Goal: Task Accomplishment & Management: Manage account settings

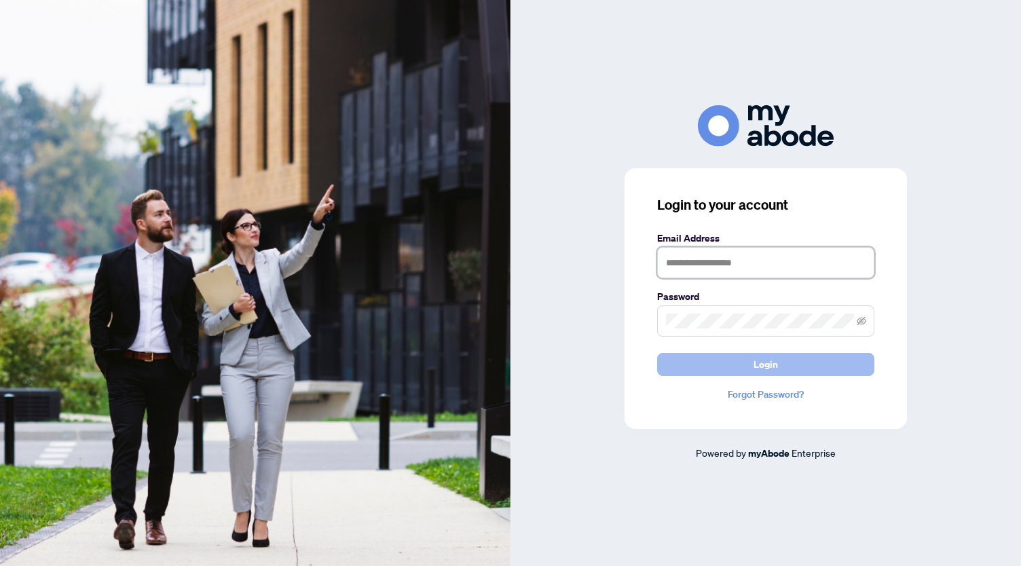
type input "**********"
click at [781, 366] on button "Login" at bounding box center [765, 364] width 217 height 23
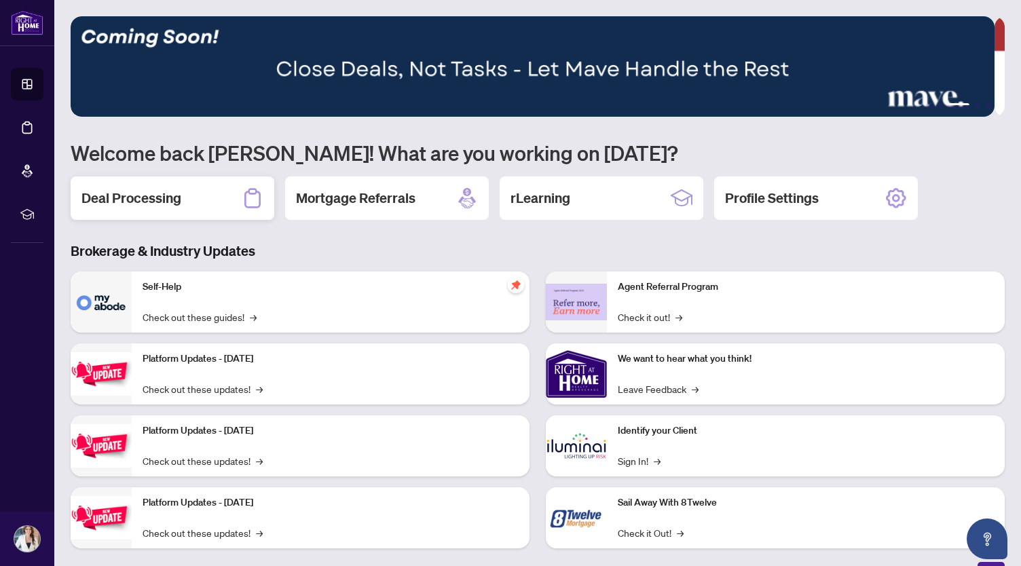
click at [167, 195] on h2 "Deal Processing" at bounding box center [131, 198] width 100 height 19
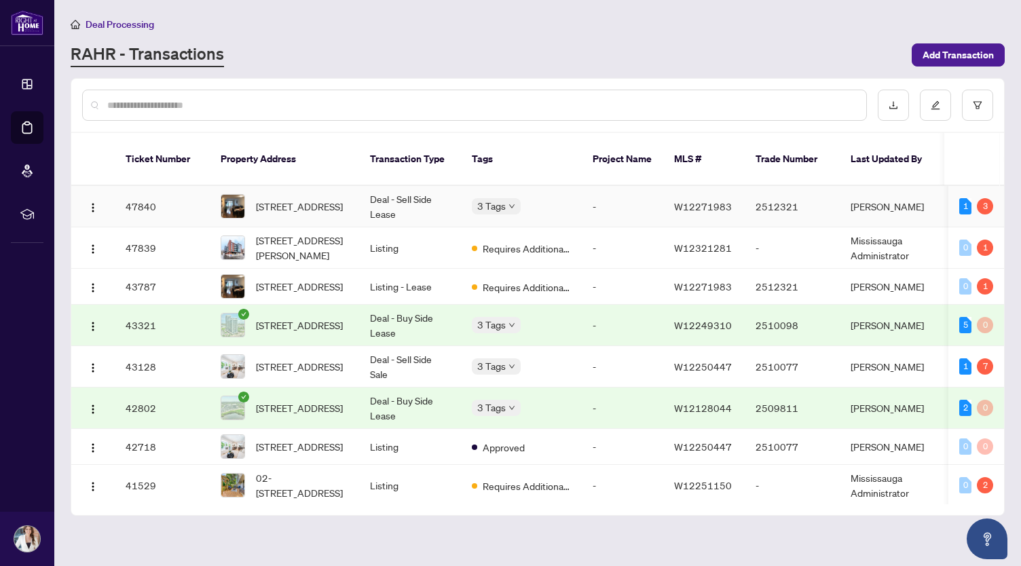
click at [381, 186] on td "Deal - Sell Side Lease" at bounding box center [410, 206] width 102 height 41
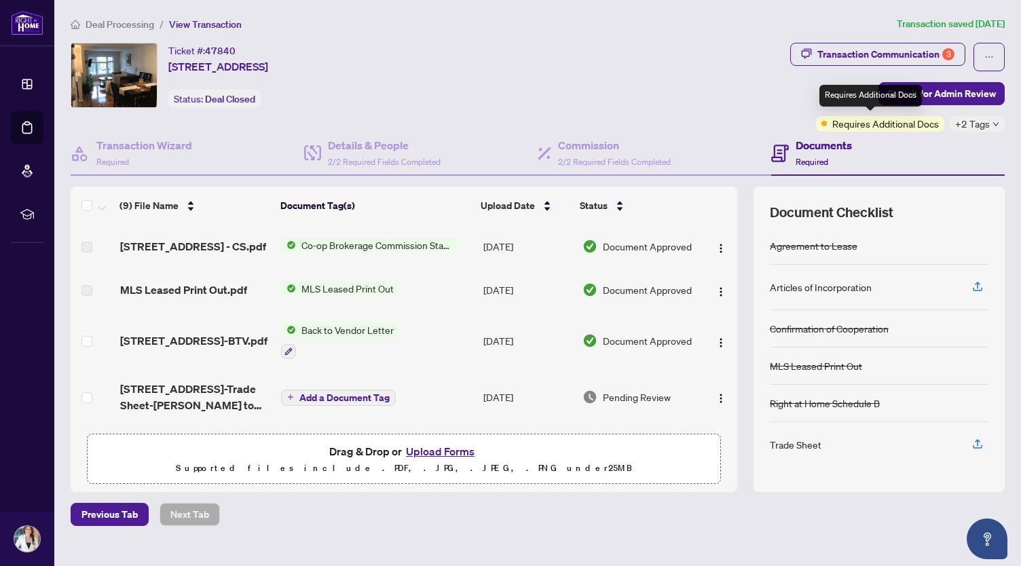
click at [875, 125] on span "Requires Additional Docs" at bounding box center [885, 123] width 107 height 15
click at [859, 48] on div "Transaction Communication 3" at bounding box center [885, 54] width 137 height 22
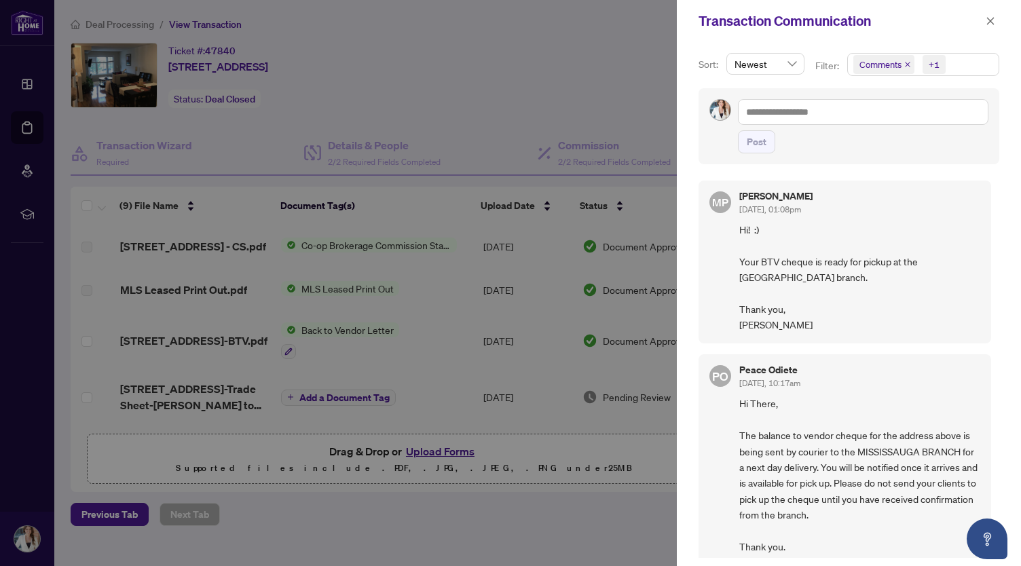
click at [813, 262] on span "Hi! :) Your BTV cheque is ready for pickup at the [GEOGRAPHIC_DATA] branch. Tha…" at bounding box center [859, 277] width 241 height 111
click at [813, 263] on span "Hi! :) Your BTV cheque is ready for pickup at the [GEOGRAPHIC_DATA] branch. Tha…" at bounding box center [859, 277] width 241 height 111
drag, startPoint x: 761, startPoint y: 257, endPoint x: 774, endPoint y: 270, distance: 17.8
click at [774, 270] on span "Hi! :) Your BTV cheque is ready for pickup at the [GEOGRAPHIC_DATA] branch. Tha…" at bounding box center [859, 277] width 241 height 111
click at [803, 301] on span "Hi! :) Your BTV cheque is ready for pickup at the [GEOGRAPHIC_DATA] branch. Tha…" at bounding box center [859, 277] width 241 height 111
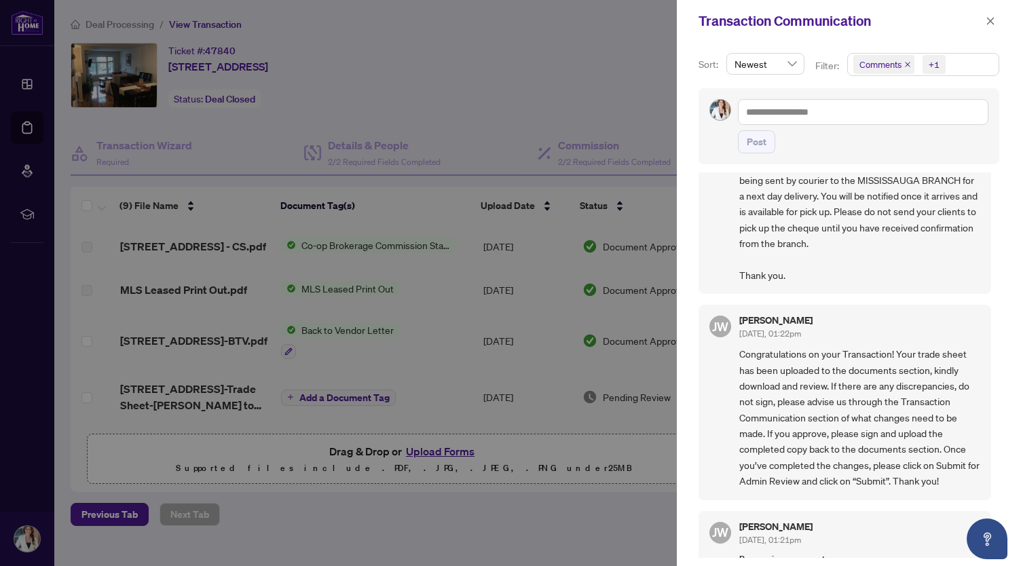
click at [810, 221] on span "Hi There, The balance to vendor cheque for the address above is being sent by c…" at bounding box center [859, 203] width 241 height 159
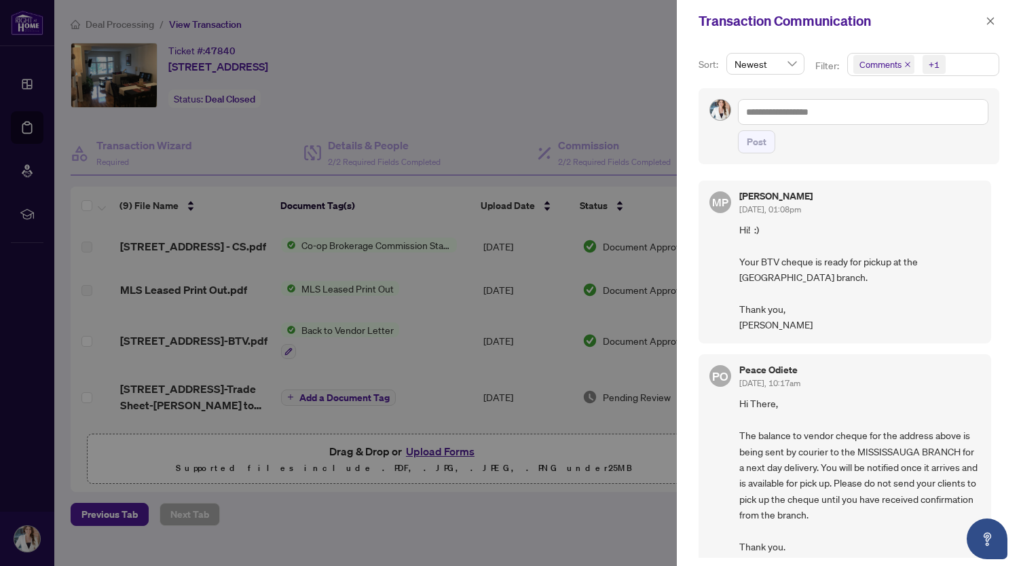
click at [782, 264] on span "Hi! :) Your BTV cheque is ready for pickup at the [GEOGRAPHIC_DATA] branch. Tha…" at bounding box center [859, 277] width 241 height 111
click at [783, 264] on span "Hi! :) Your BTV cheque is ready for pickup at the [GEOGRAPHIC_DATA] branch. Tha…" at bounding box center [859, 277] width 241 height 111
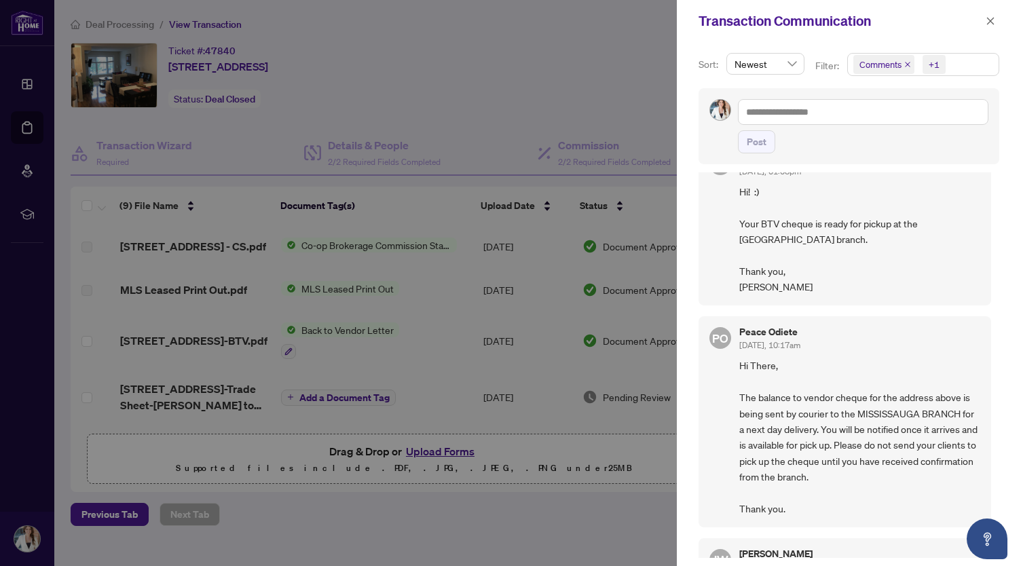
scroll to position [68, 0]
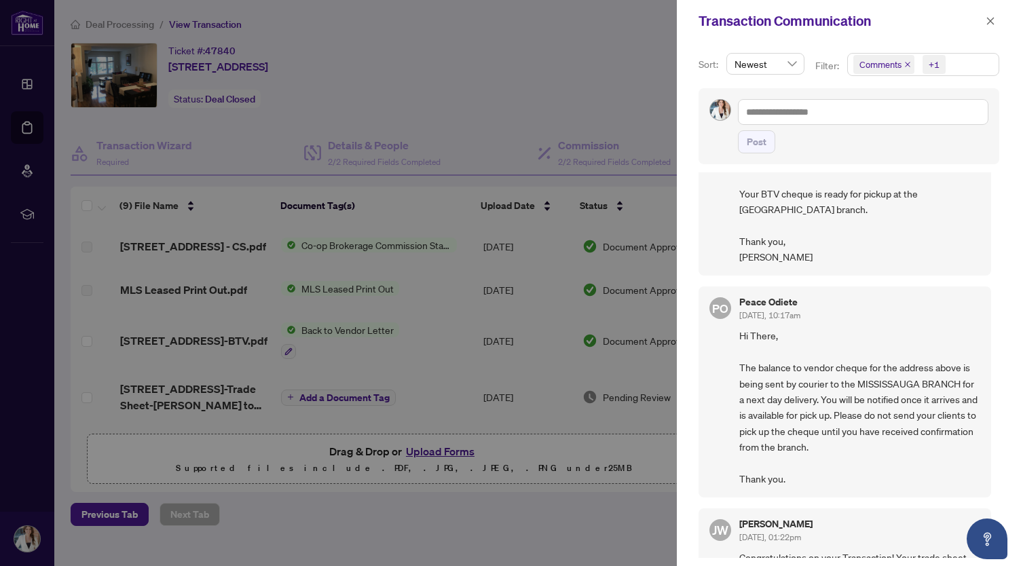
click at [785, 379] on span "Hi There, The balance to vendor cheque for the address above is being sent by c…" at bounding box center [859, 407] width 241 height 159
click at [809, 382] on span "Hi There, The balance to vendor cheque for the address above is being sent by c…" at bounding box center [859, 407] width 241 height 159
click at [813, 401] on span "Hi There, The balance to vendor cheque for the address above is being sent by c…" at bounding box center [859, 407] width 241 height 159
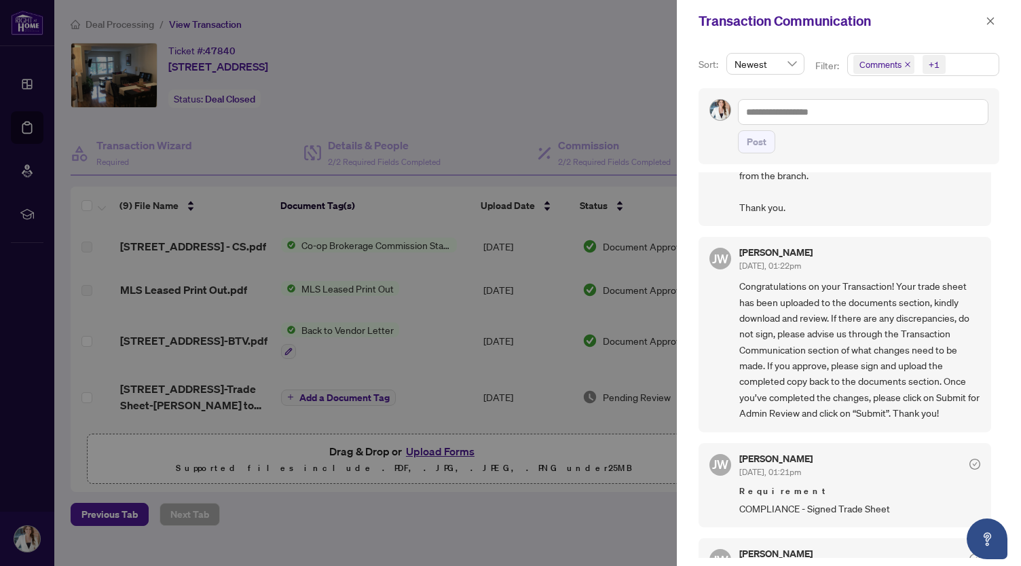
click at [822, 342] on span "Congratulations on your Transaction! Your trade sheet has been uploaded to the …" at bounding box center [859, 349] width 241 height 143
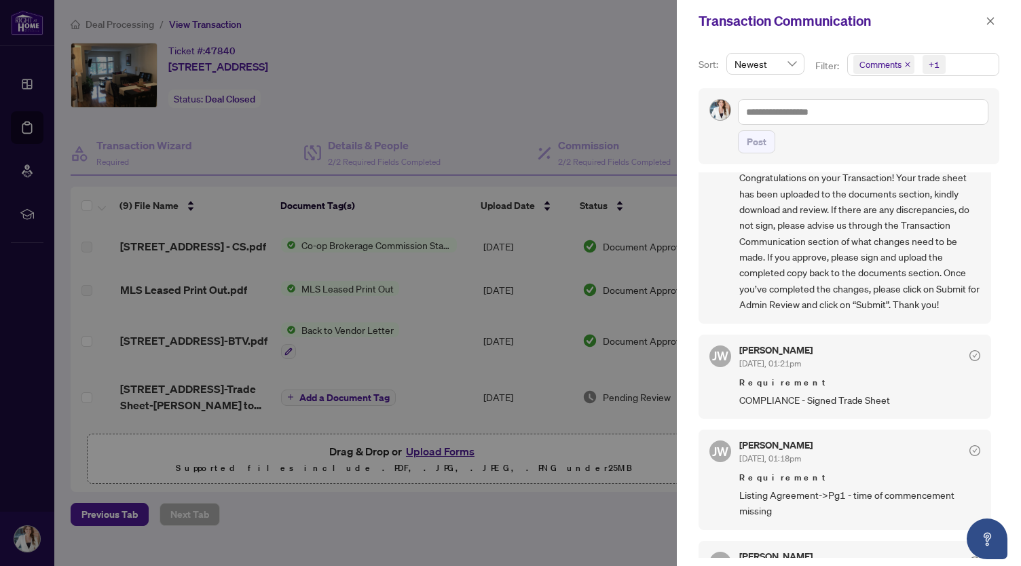
scroll to position [527, 0]
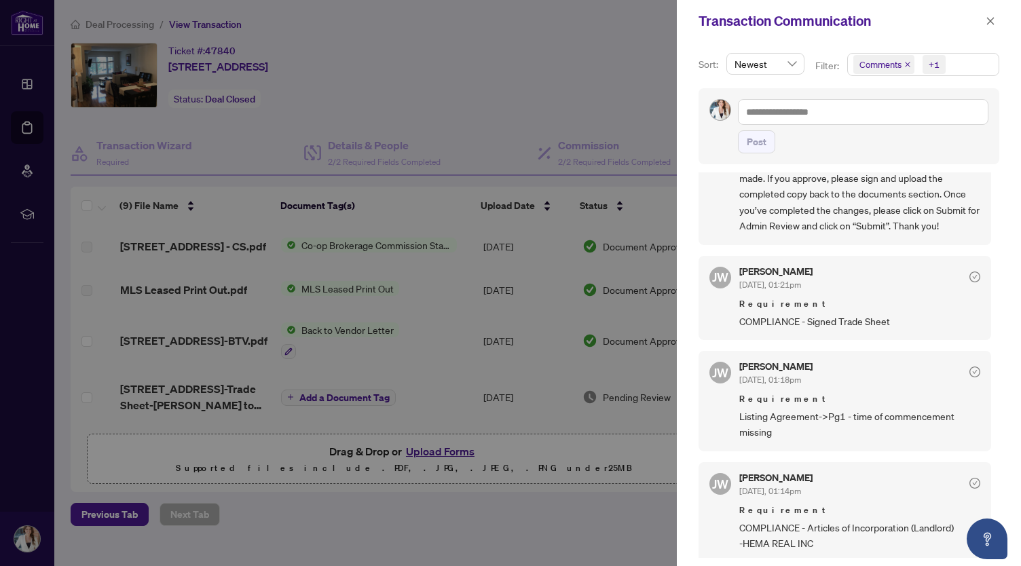
click at [827, 319] on span "COMPLIANCE - Signed Trade Sheet" at bounding box center [859, 322] width 241 height 16
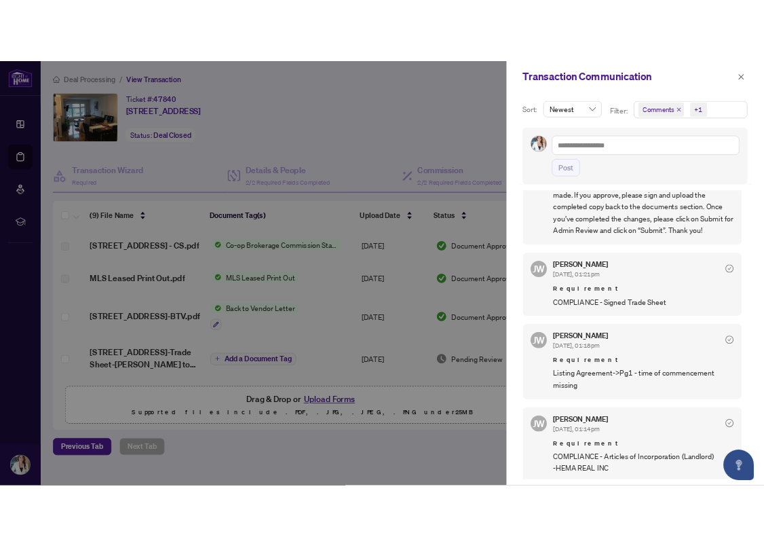
scroll to position [1, 0]
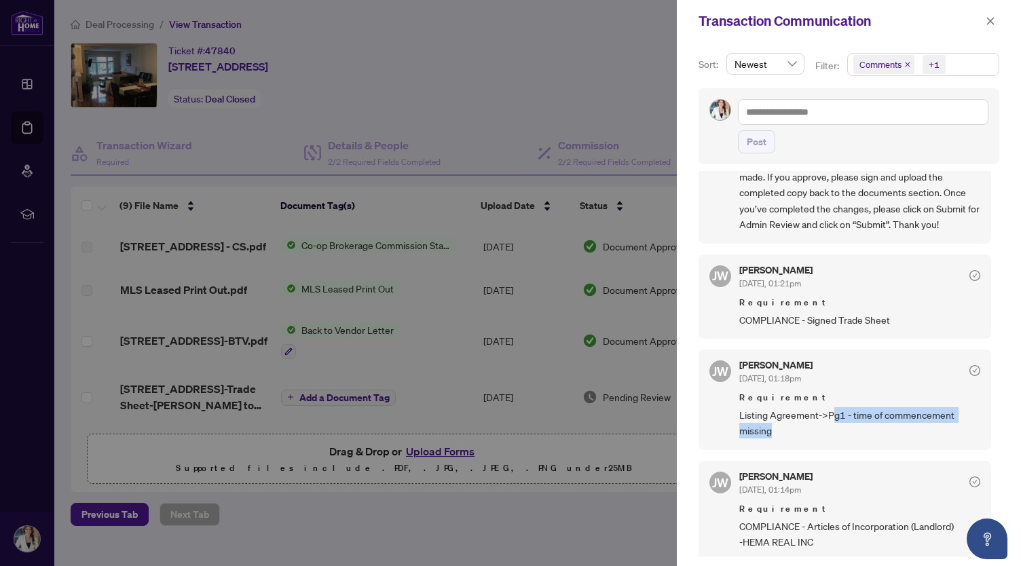
drag, startPoint x: 832, startPoint y: 410, endPoint x: 882, endPoint y: 434, distance: 55.8
click at [882, 434] on div "[PERSON_NAME] [DATE], 01:18pm Requirement Listing Agreement->Pg1 - time of comm…" at bounding box center [844, 399] width 292 height 100
click at [816, 522] on span "COMPLIANCE - Articles of Incorporation (Landlord) -HEMA REAL INC" at bounding box center [859, 534] width 241 height 32
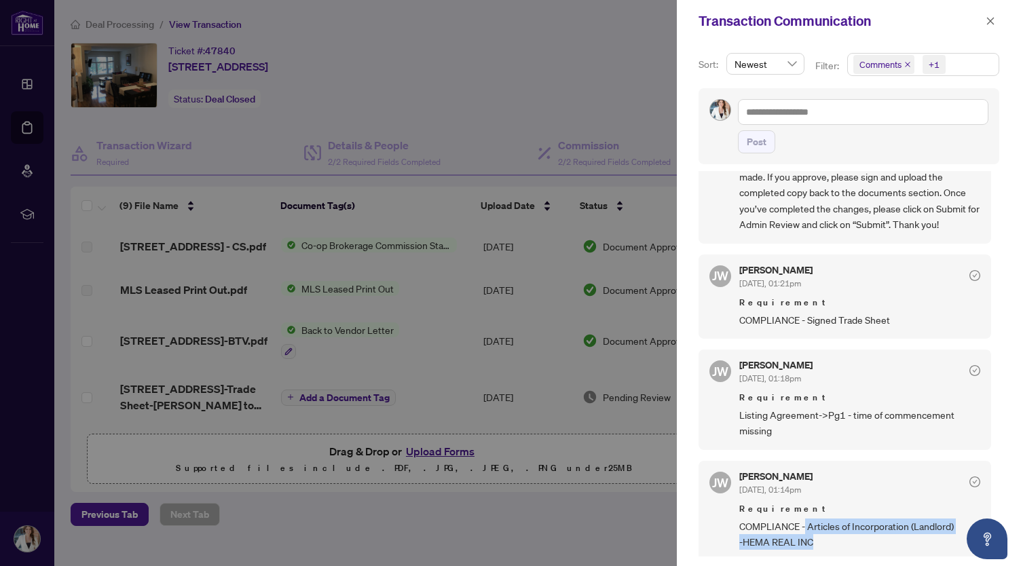
drag, startPoint x: 806, startPoint y: 540, endPoint x: 804, endPoint y: 518, distance: 21.1
click at [804, 518] on span "COMPLIANCE - Articles of Incorporation (Landlord) -HEMA REAL INC" at bounding box center [859, 534] width 241 height 32
copy span "Articles of Incorporation (Landlord) -HEMA REAL INC"
click at [527, 105] on div at bounding box center [510, 283] width 1021 height 566
click at [995, 19] on button "button" at bounding box center [990, 21] width 18 height 16
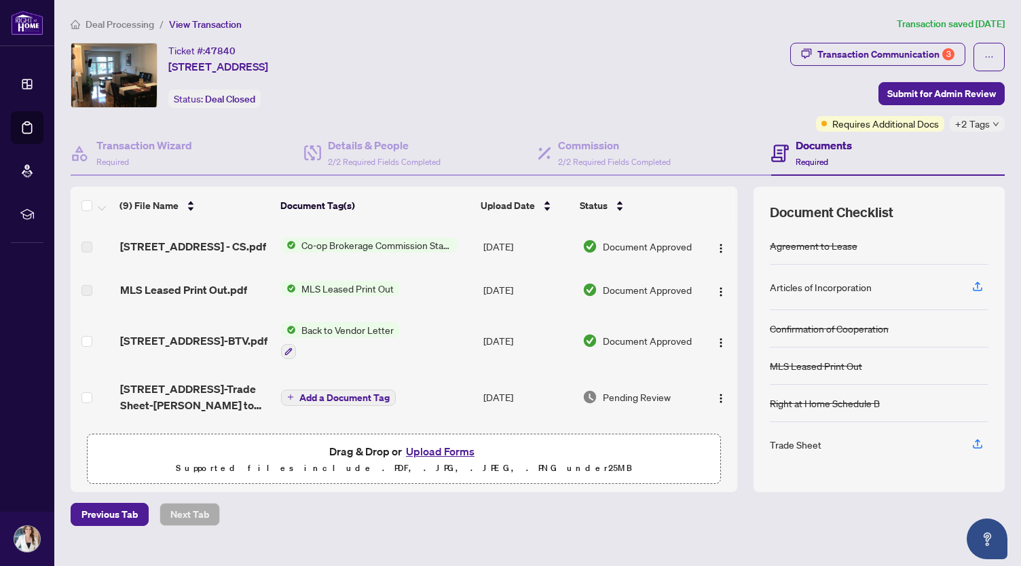
click at [626, 78] on div "Ticket #: 47840 [STREET_ADDRESS] Status: Deal Closed" at bounding box center [428, 75] width 714 height 65
